Goal: Information Seeking & Learning: Check status

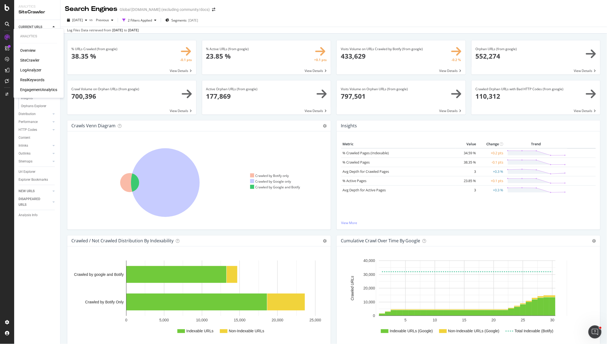
click at [31, 79] on div "RealKeywords" at bounding box center [32, 79] width 24 height 5
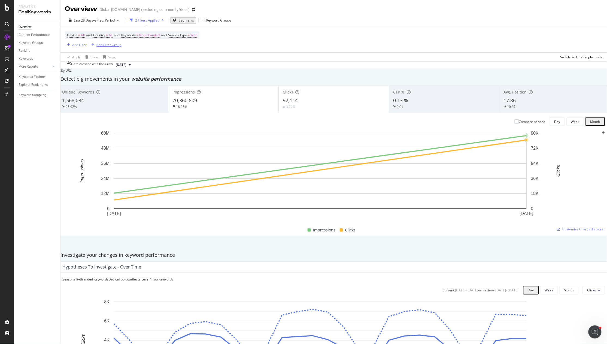
click at [109, 45] on div "Add Filter Group" at bounding box center [108, 44] width 25 height 5
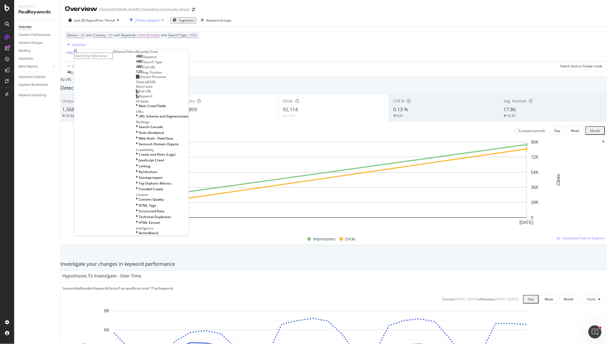
click at [117, 54] on div "Saved Filters" at bounding box center [126, 51] width 19 height 5
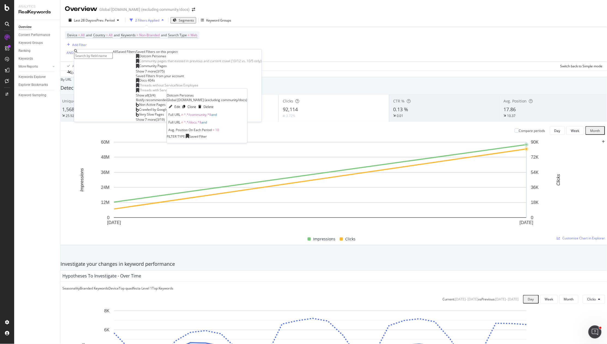
click at [139, 58] on span "Dotcom Personas" at bounding box center [152, 56] width 27 height 5
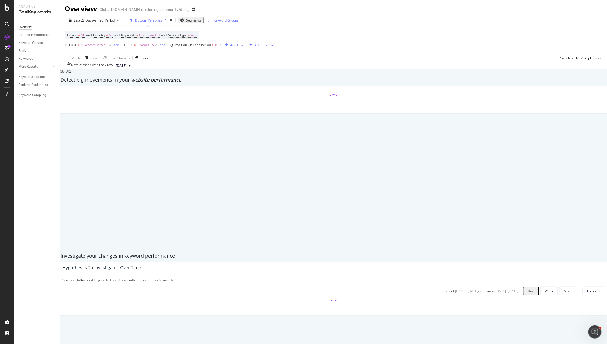
click at [220, 20] on div "Keyword Groups" at bounding box center [225, 20] width 25 height 5
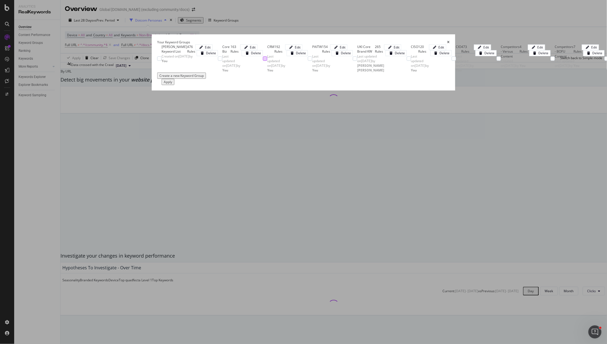
click at [263, 61] on div "modal" at bounding box center [265, 58] width 4 height 4
click at [174, 85] on button "Apply" at bounding box center [167, 82] width 13 height 6
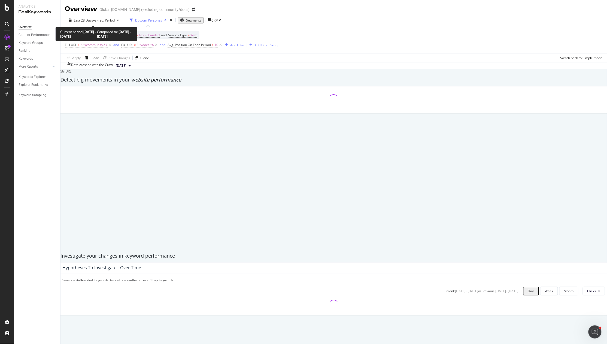
click at [94, 24] on div "Last 28 Days vs Prev. Period Dotcom Personas Segments CRM" at bounding box center [333, 21] width 546 height 11
click at [93, 20] on span "vs Prev. Period" at bounding box center [104, 20] width 22 height 5
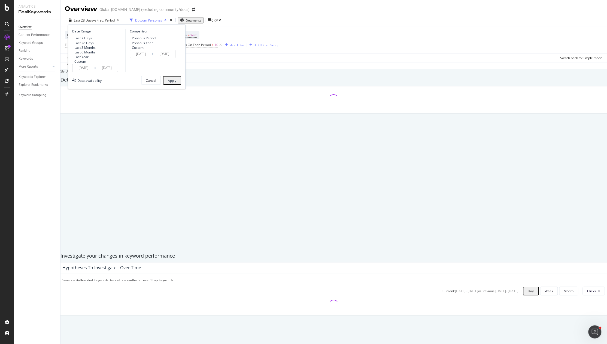
click at [91, 72] on input "[DATE]" at bounding box center [84, 68] width 22 height 8
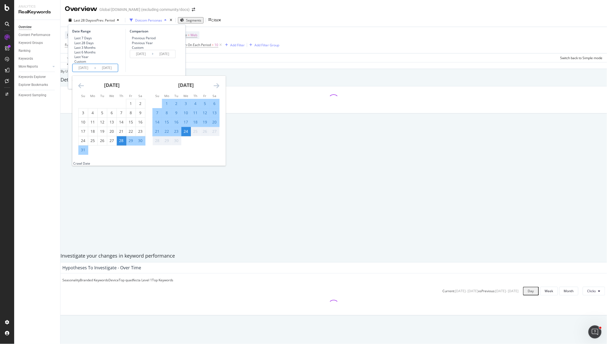
click at [81, 89] on icon "Move backward to switch to the previous month." at bounding box center [81, 85] width 6 height 7
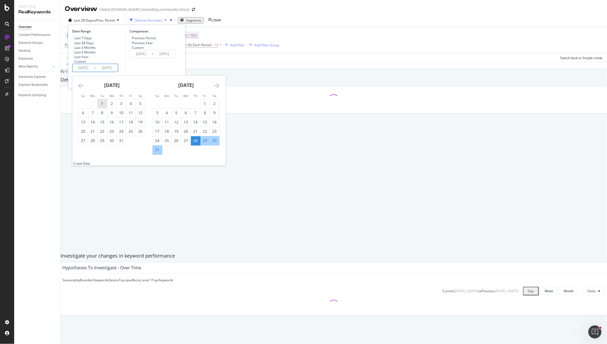
click at [103, 106] on div "1" at bounding box center [102, 103] width 9 height 5
type input "[DATE]"
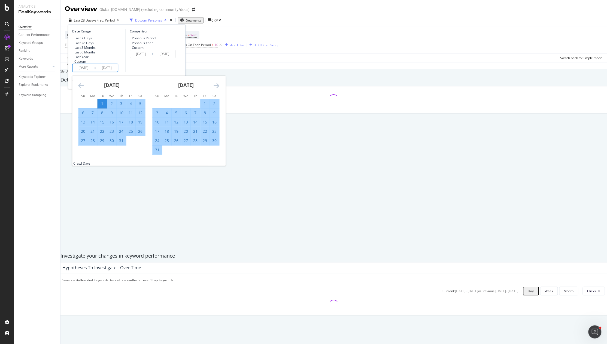
click at [215, 89] on icon "Move forward to switch to the next month." at bounding box center [217, 85] width 6 height 7
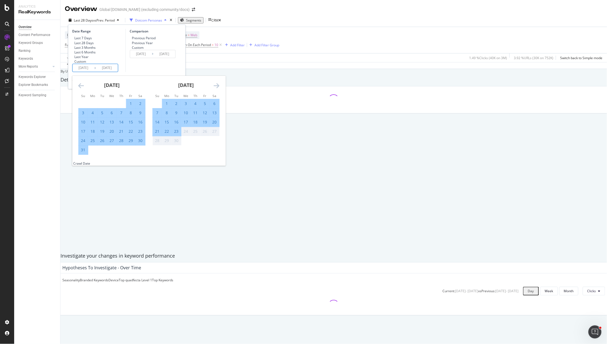
click at [155, 72] on div "Comparison Previous Period Previous Year Custom [DATE] Navigate forward to inte…" at bounding box center [151, 50] width 52 height 43
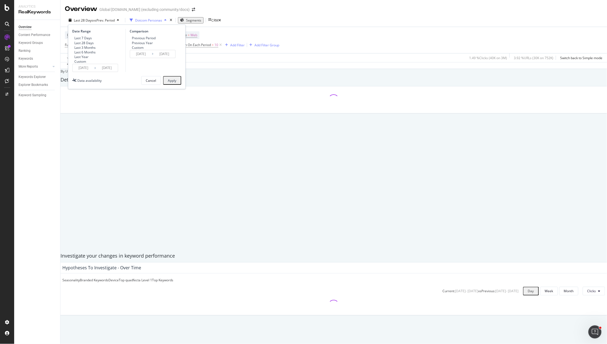
click at [171, 83] on div "Apply" at bounding box center [172, 80] width 8 height 5
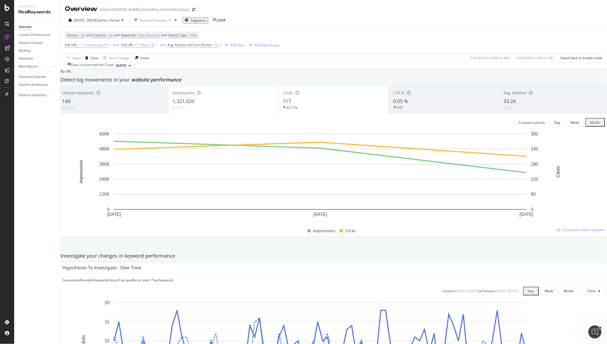
copy span "1,321,020"
drag, startPoint x: 203, startPoint y: 105, endPoint x: 212, endPoint y: 73, distance: 32.6
click at [223, 21] on div "CRM" at bounding box center [219, 20] width 7 height 5
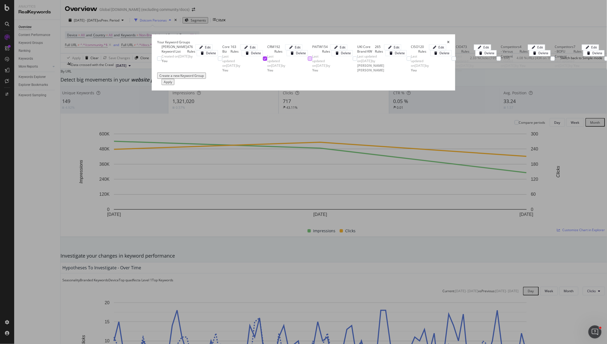
click at [308, 61] on div "modal" at bounding box center [310, 58] width 4 height 4
click at [263, 61] on div "modal" at bounding box center [265, 58] width 4 height 4
click at [172, 84] on div "Apply" at bounding box center [168, 81] width 8 height 5
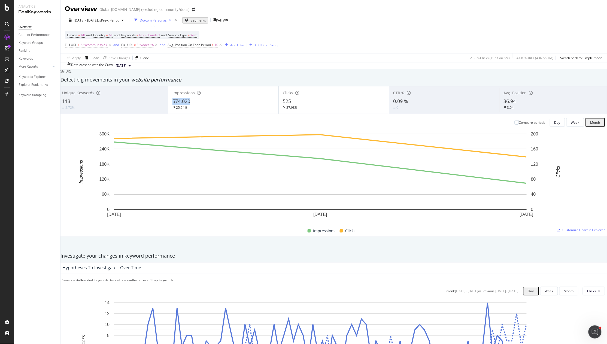
copy span "574,020"
drag, startPoint x: 196, startPoint y: 105, endPoint x: 197, endPoint y: 76, distance: 29.4
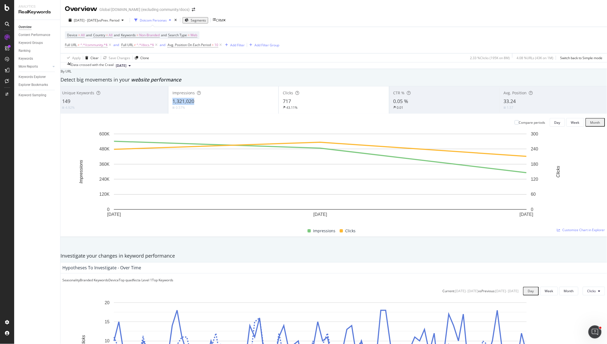
copy span "1,321,020"
drag, startPoint x: 198, startPoint y: 105, endPoint x: 179, endPoint y: 104, distance: 19.3
click at [179, 104] on div "1,321,020" at bounding box center [223, 101] width 102 height 7
